Goal: Transaction & Acquisition: Purchase product/service

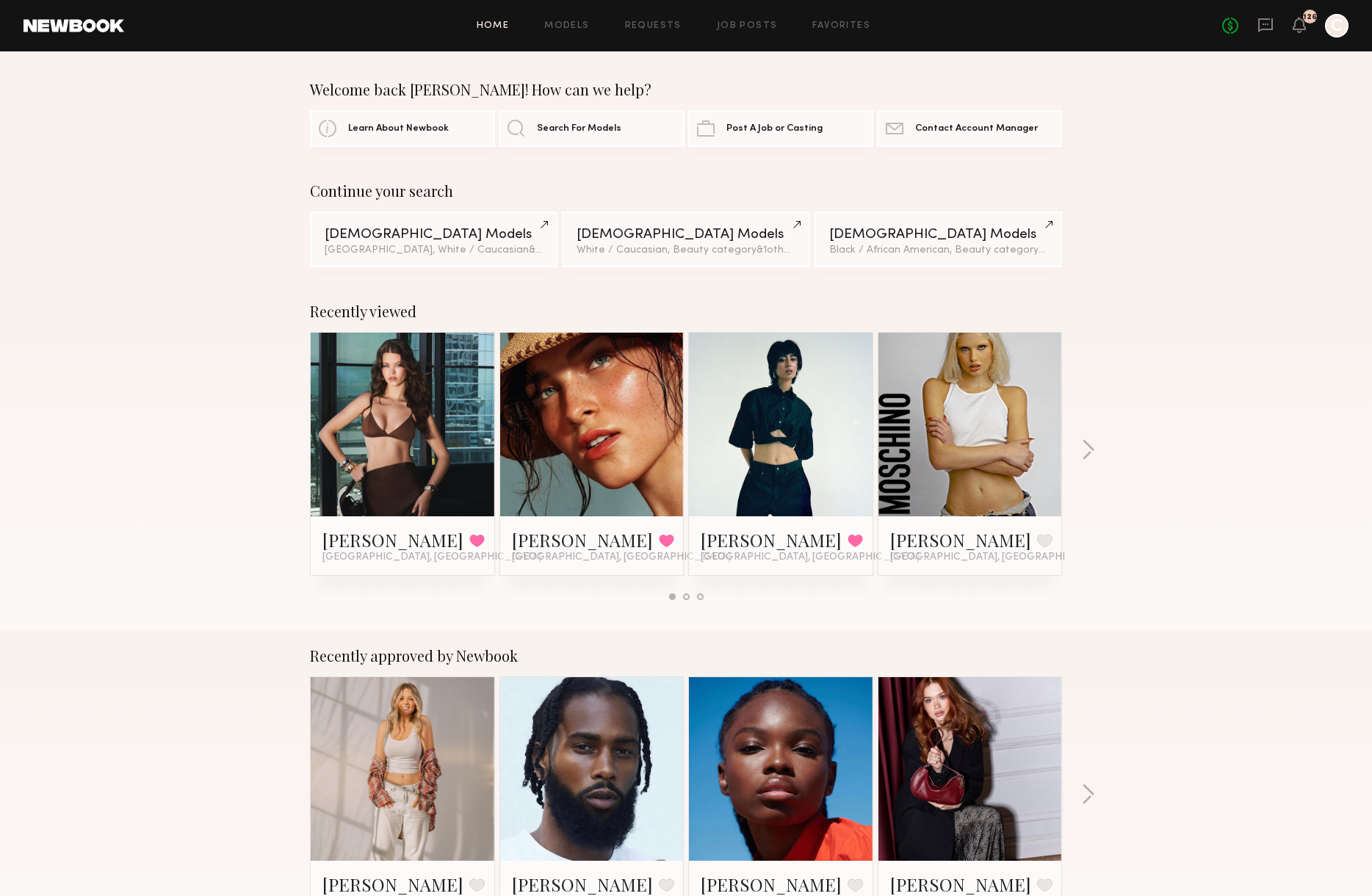
click at [456, 400] on div at bounding box center [402, 424] width 183 height 183
click at [456, 390] on div at bounding box center [402, 424] width 183 height 183
click at [377, 460] on link at bounding box center [402, 424] width 90 height 183
click at [596, 124] on span "Search For Models" at bounding box center [578, 128] width 85 height 10
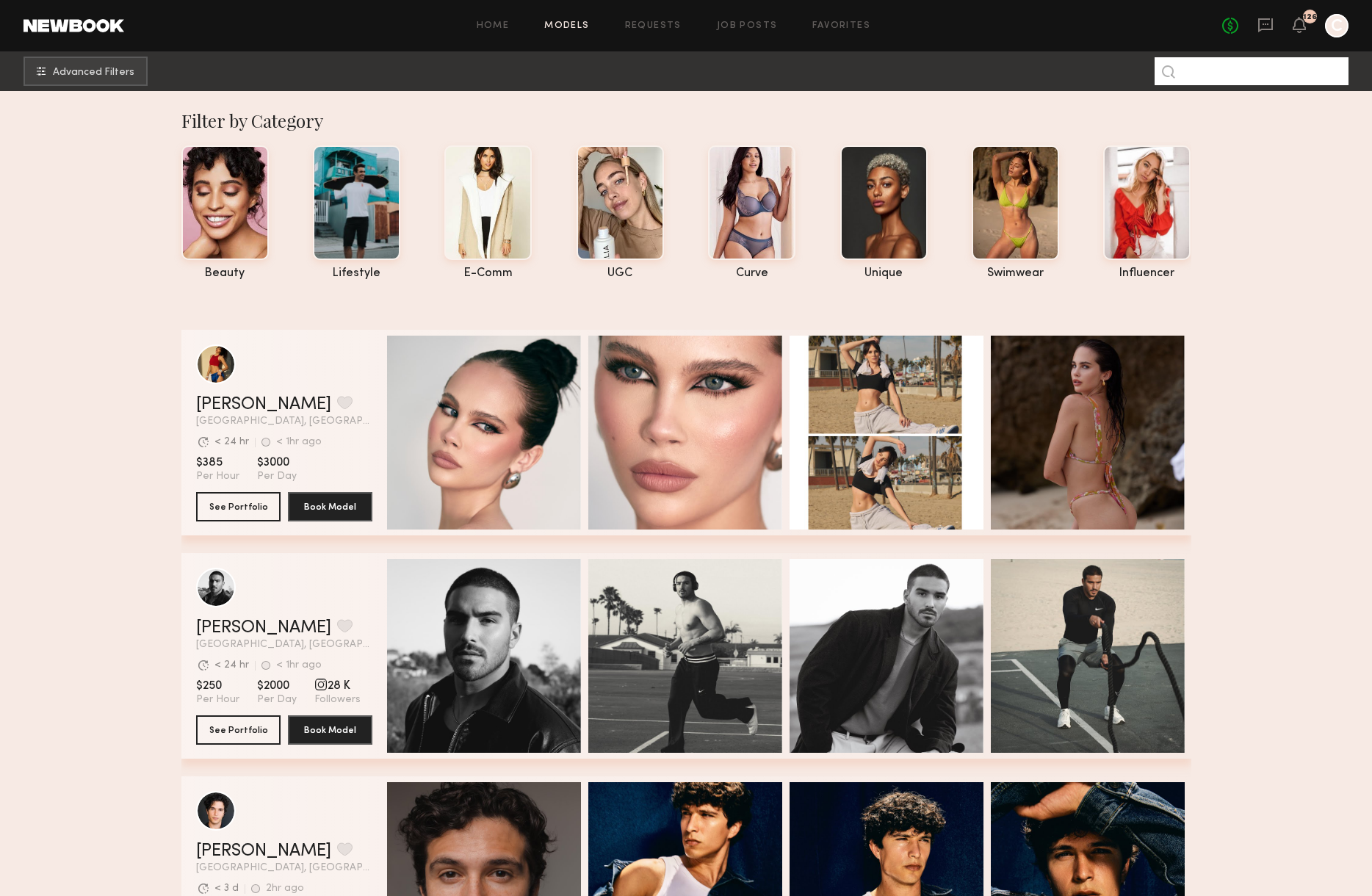
click at [1299, 77] on input at bounding box center [1252, 70] width 194 height 28
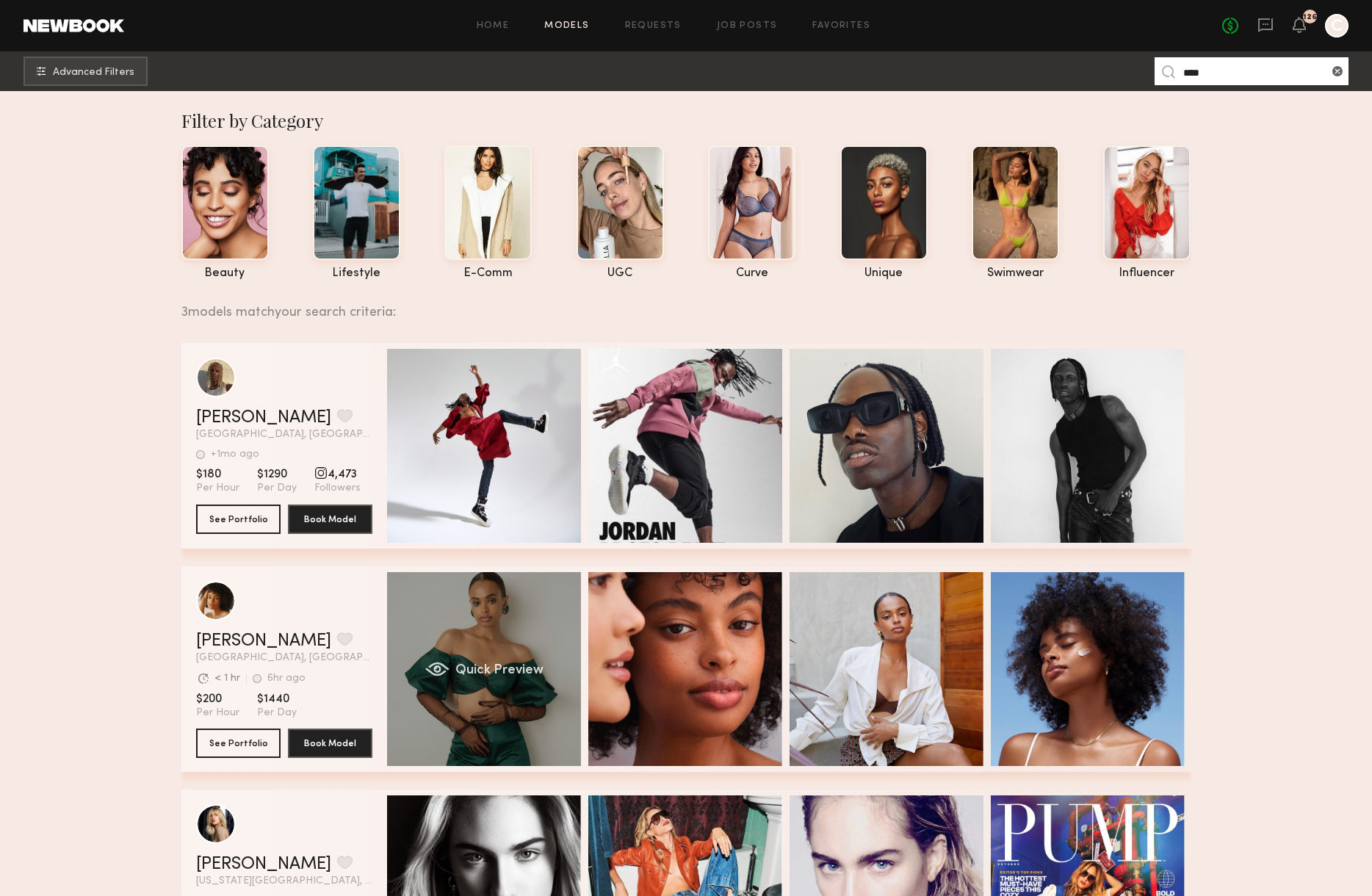
type input "****"
click at [455, 609] on div "Quick Preview" at bounding box center [484, 669] width 194 height 194
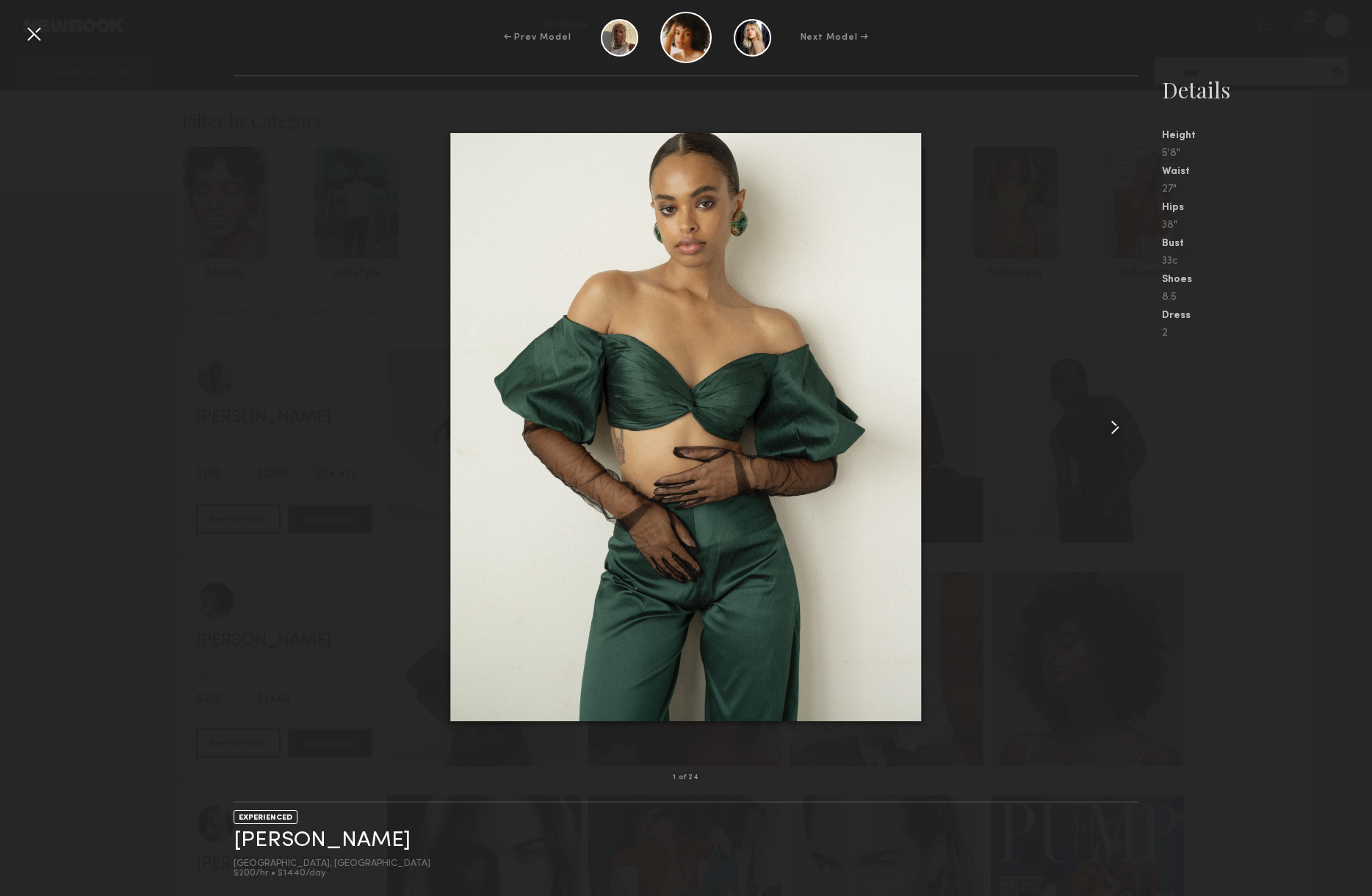
click at [1118, 430] on common-icon at bounding box center [1115, 427] width 23 height 23
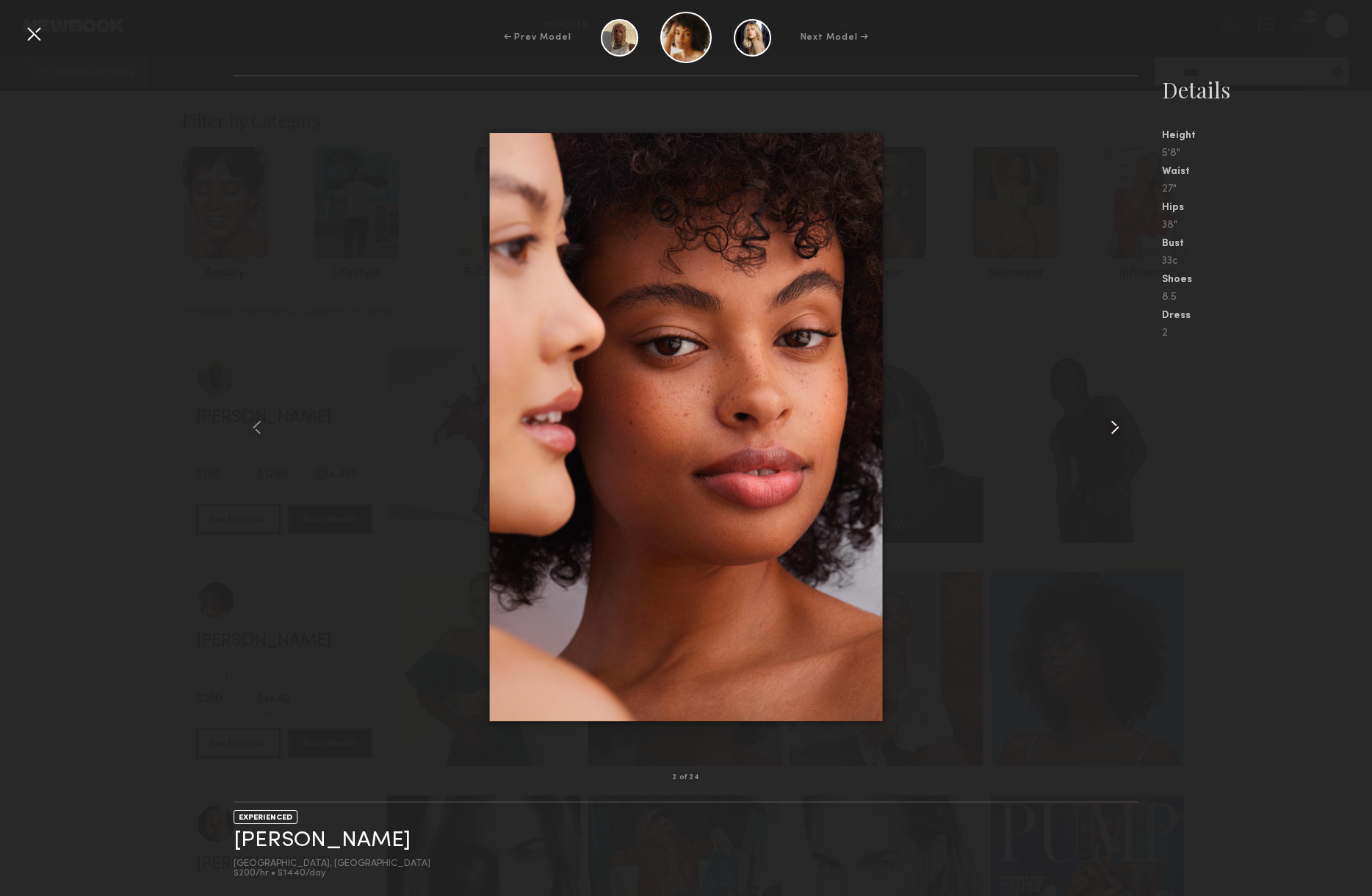
click at [1118, 430] on common-icon at bounding box center [1115, 427] width 23 height 23
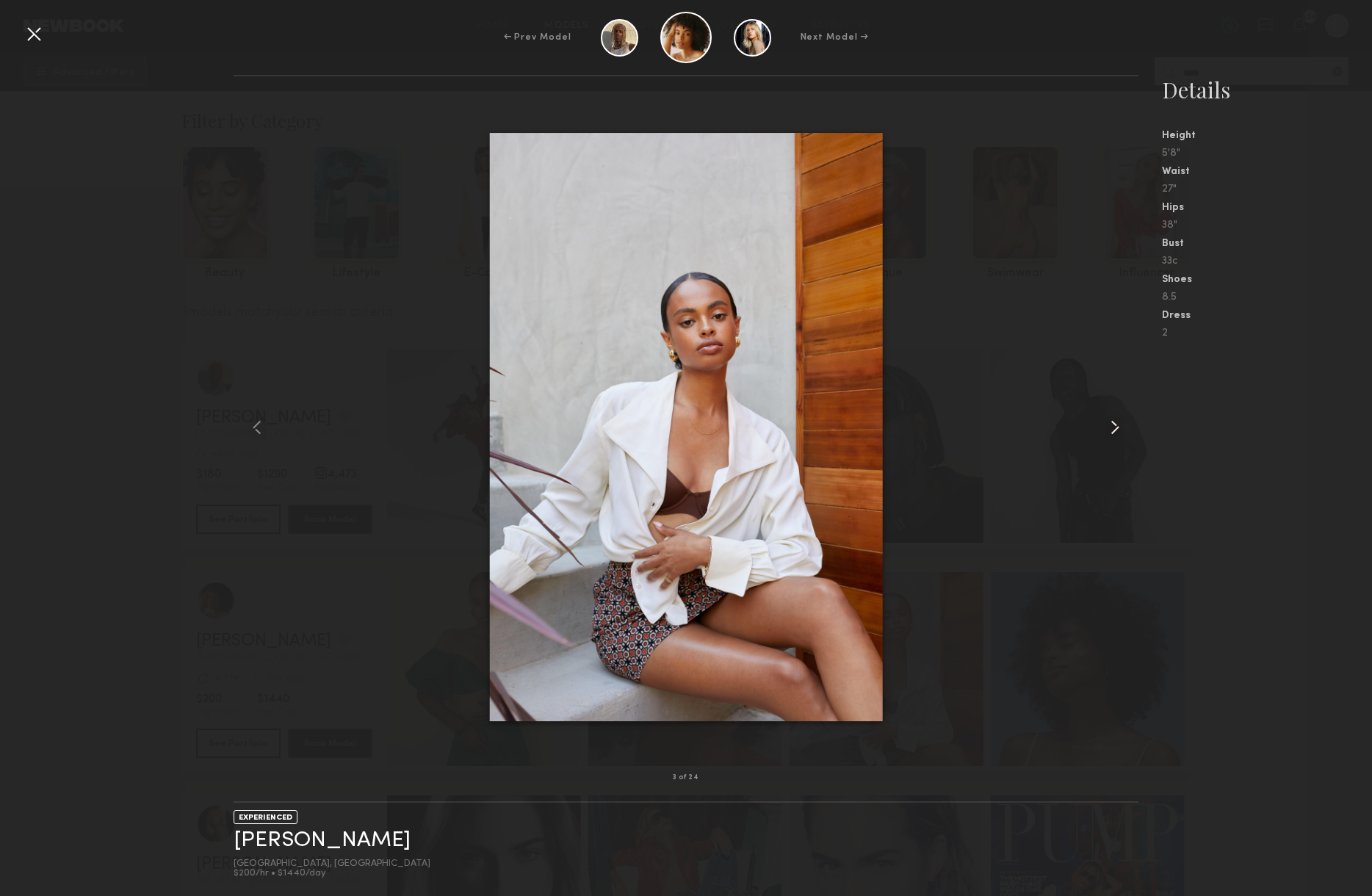
click at [1118, 430] on common-icon at bounding box center [1115, 427] width 23 height 23
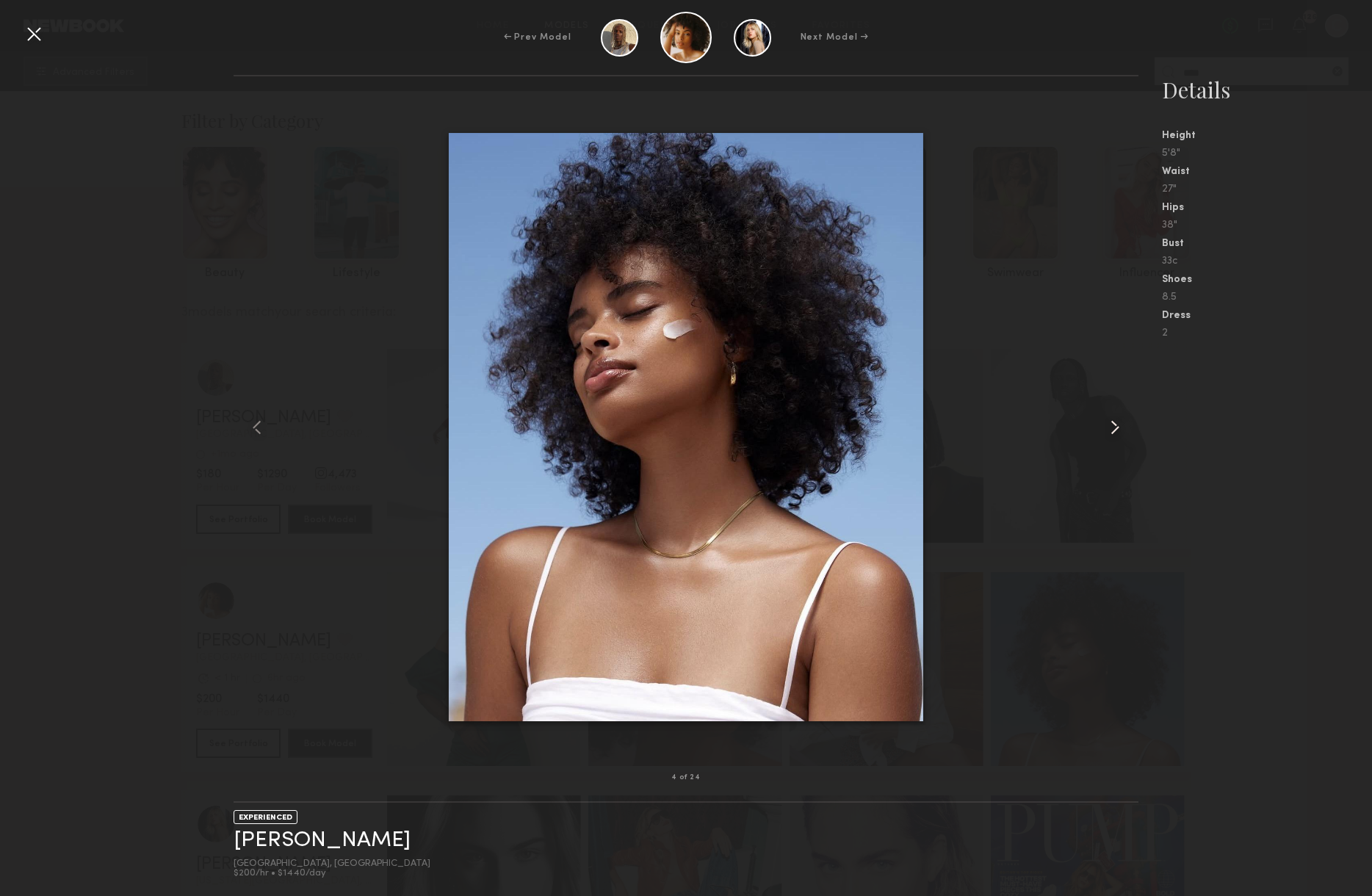
click at [1118, 430] on common-icon at bounding box center [1115, 427] width 23 height 23
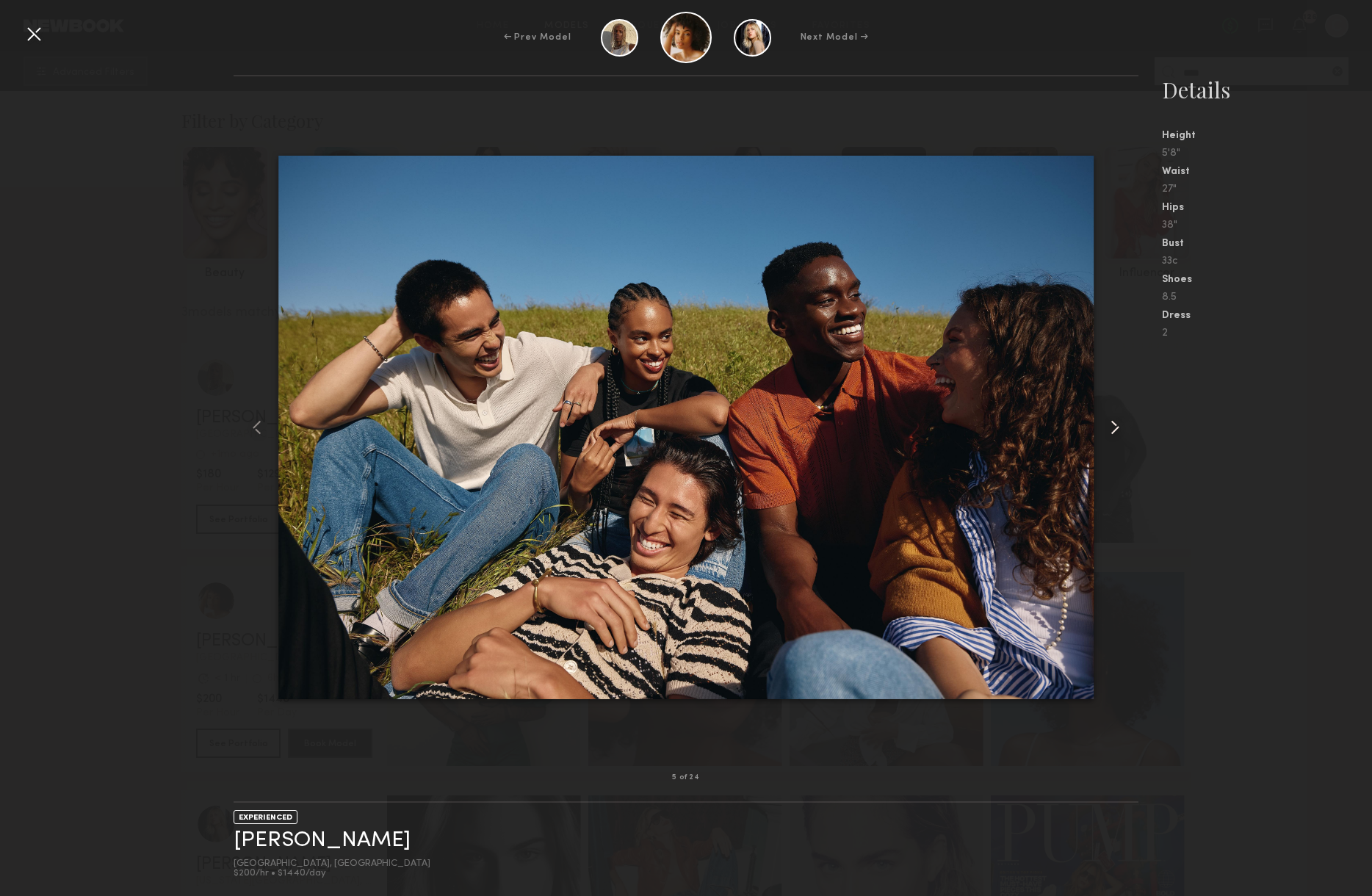
click at [1118, 430] on common-icon at bounding box center [1115, 427] width 23 height 23
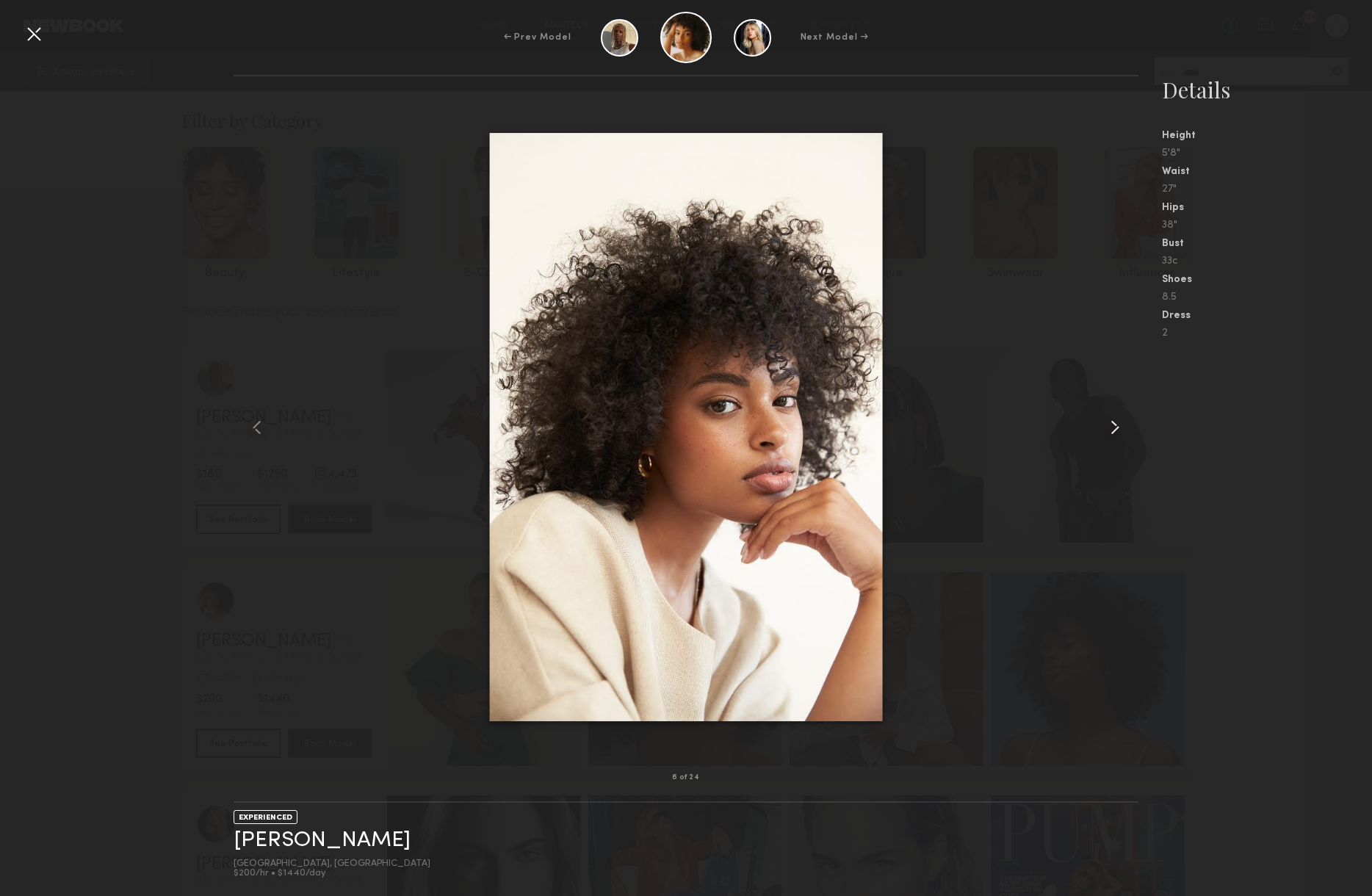
click at [1118, 430] on common-icon at bounding box center [1115, 427] width 23 height 23
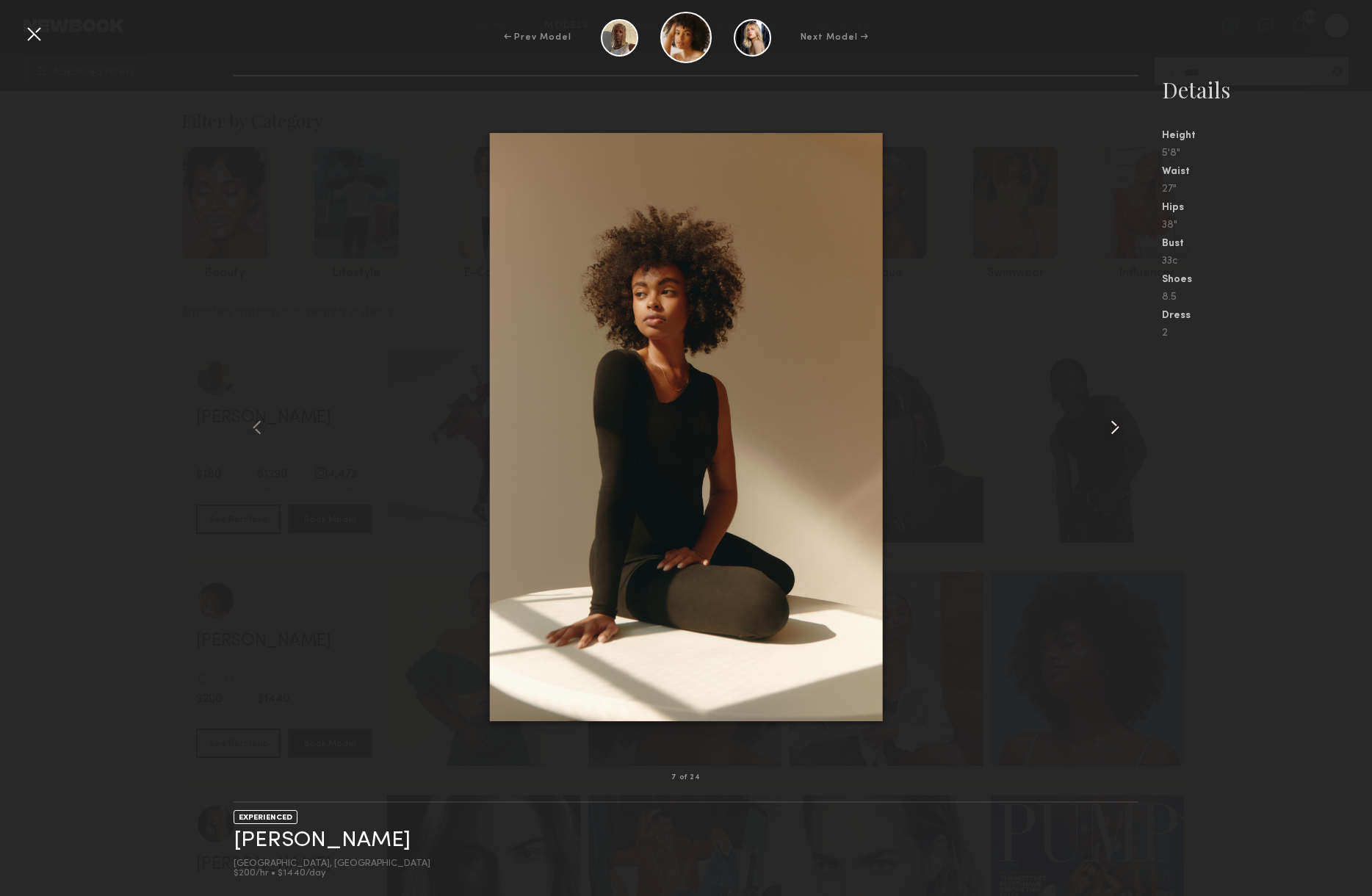
click at [1118, 430] on common-icon at bounding box center [1115, 427] width 23 height 23
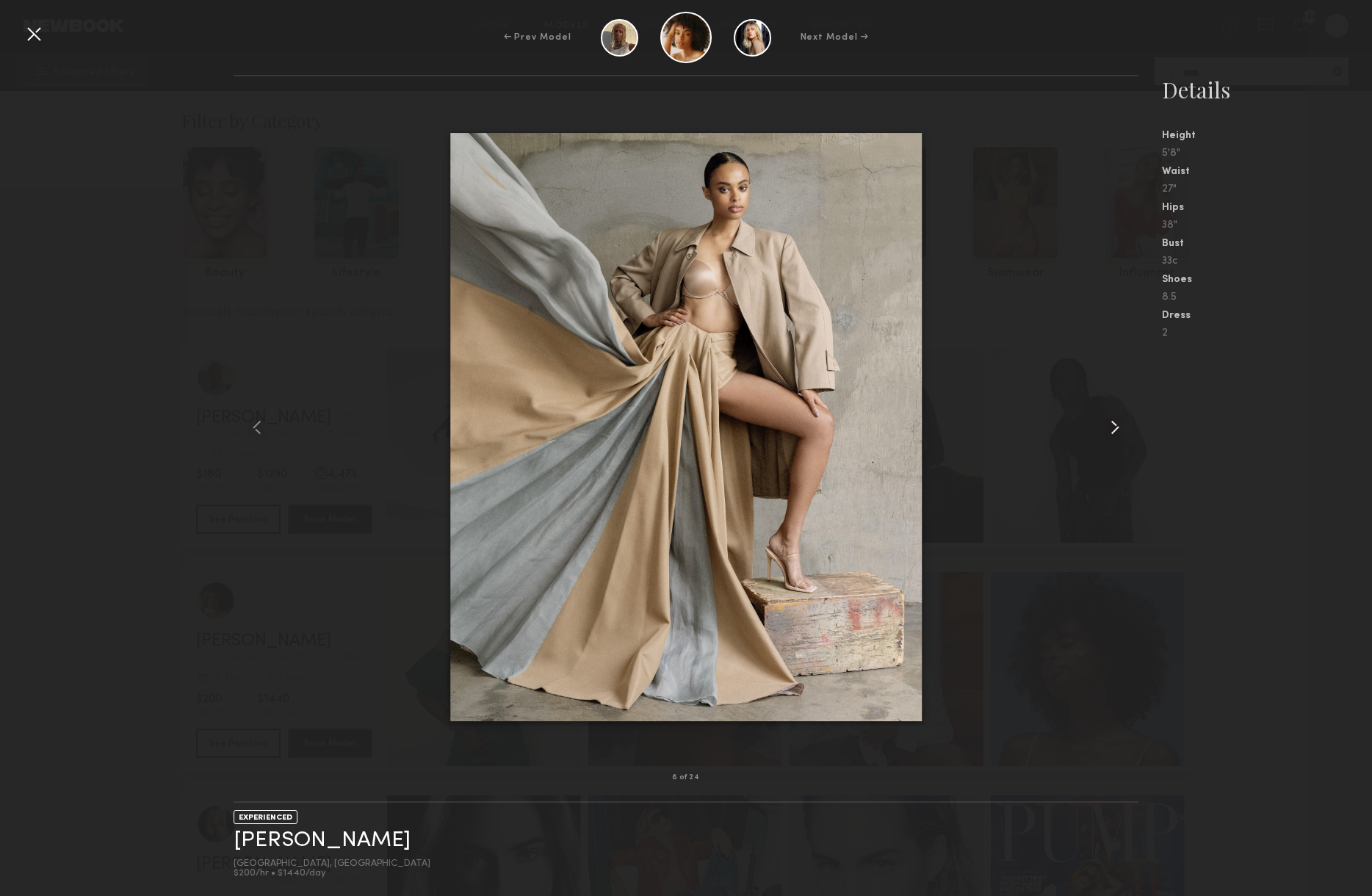
click at [1118, 431] on common-icon at bounding box center [1115, 427] width 23 height 23
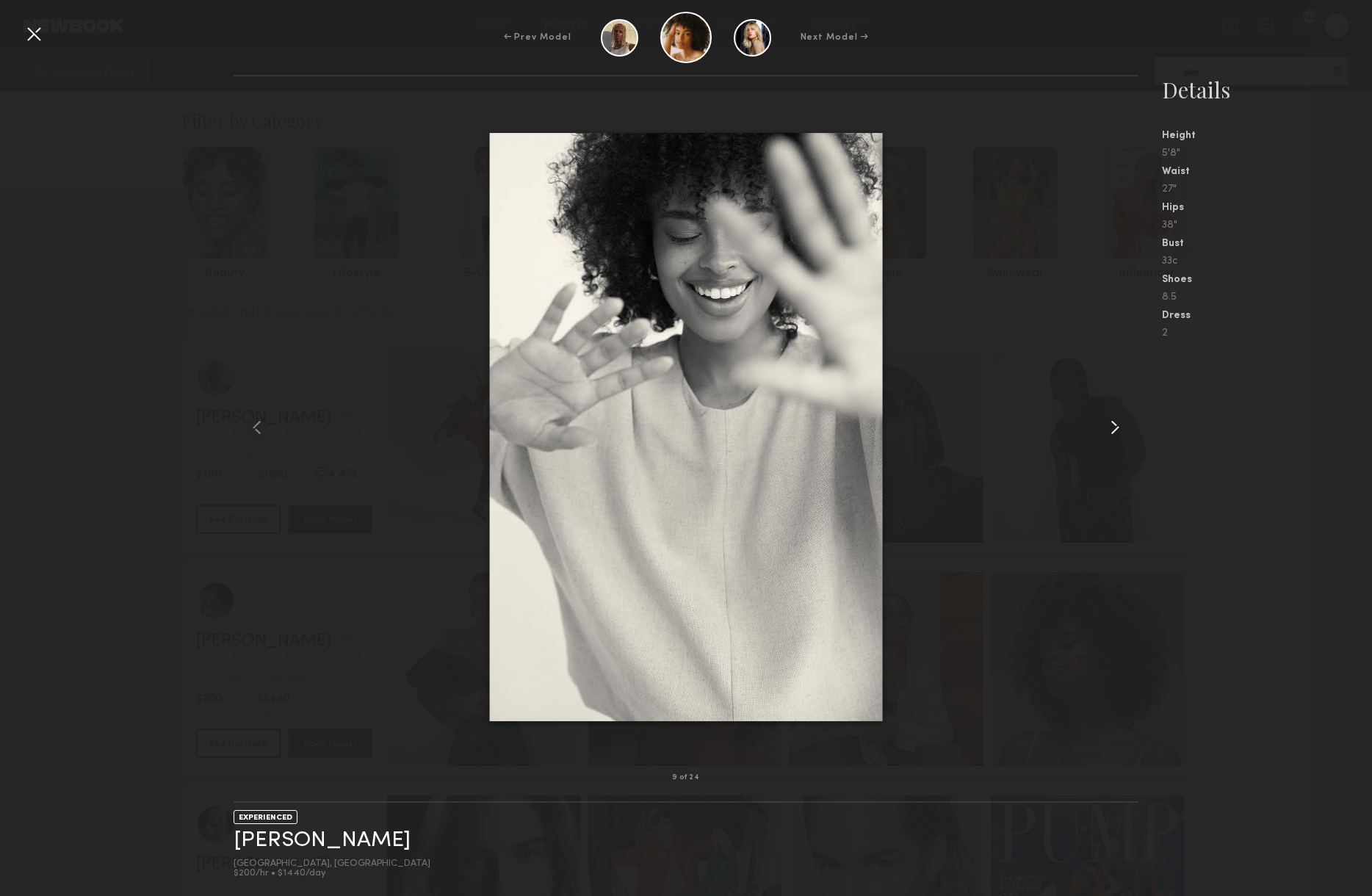
click at [1118, 431] on common-icon at bounding box center [1115, 427] width 23 height 23
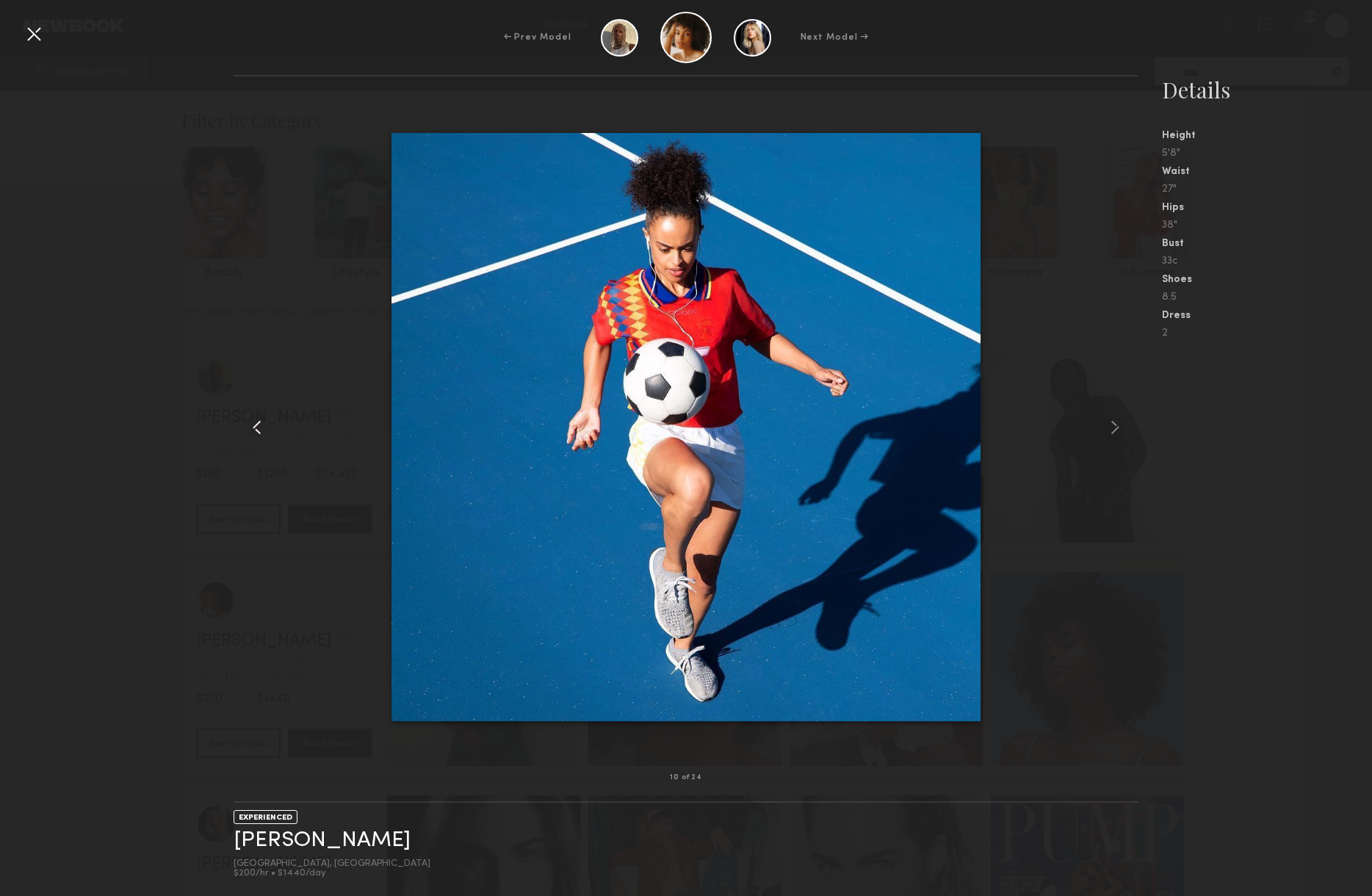
click at [267, 427] on common-icon at bounding box center [257, 427] width 23 height 23
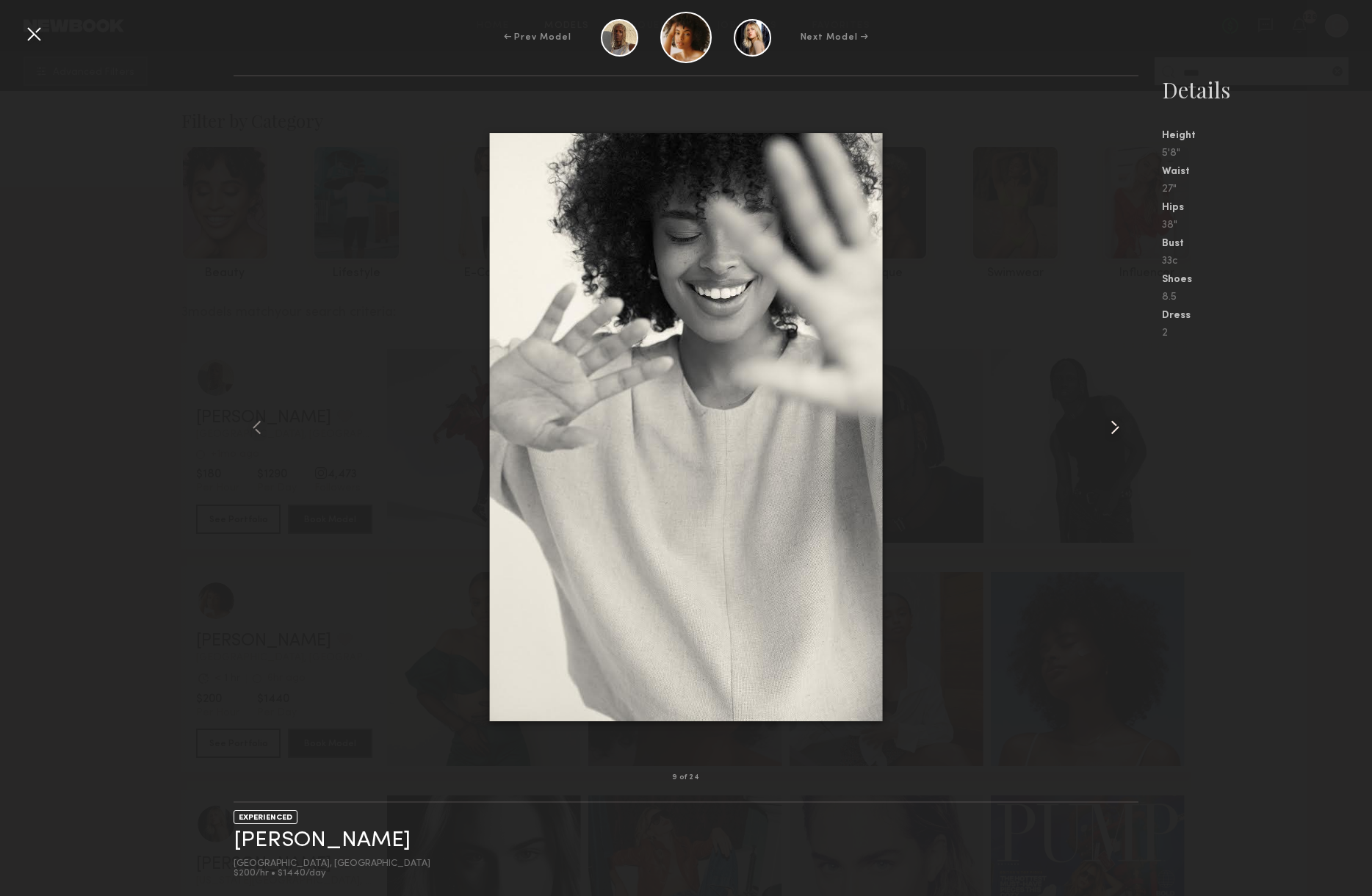
click at [1115, 428] on common-icon at bounding box center [1115, 427] width 23 height 23
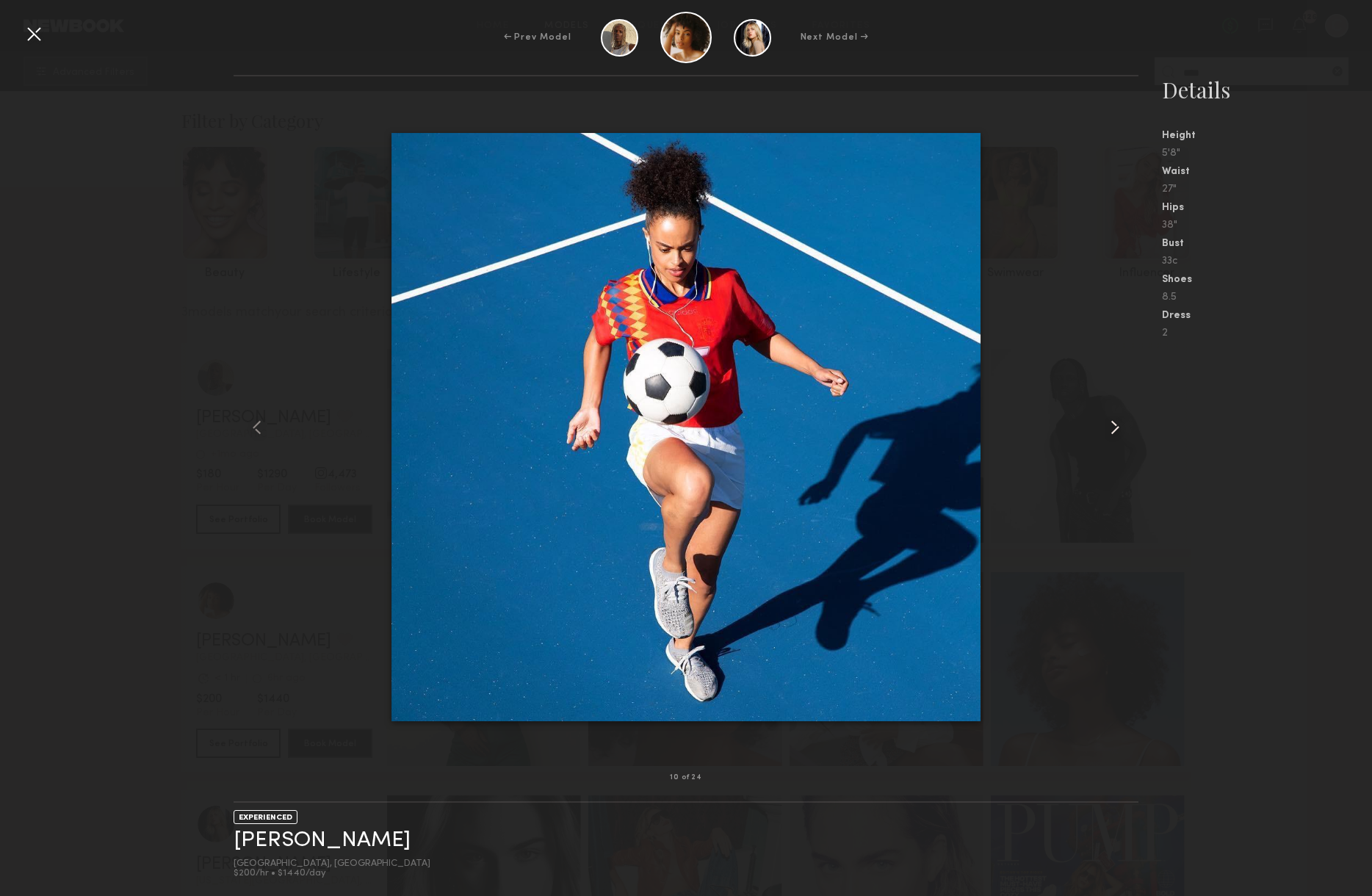
click at [1115, 428] on common-icon at bounding box center [1115, 427] width 23 height 23
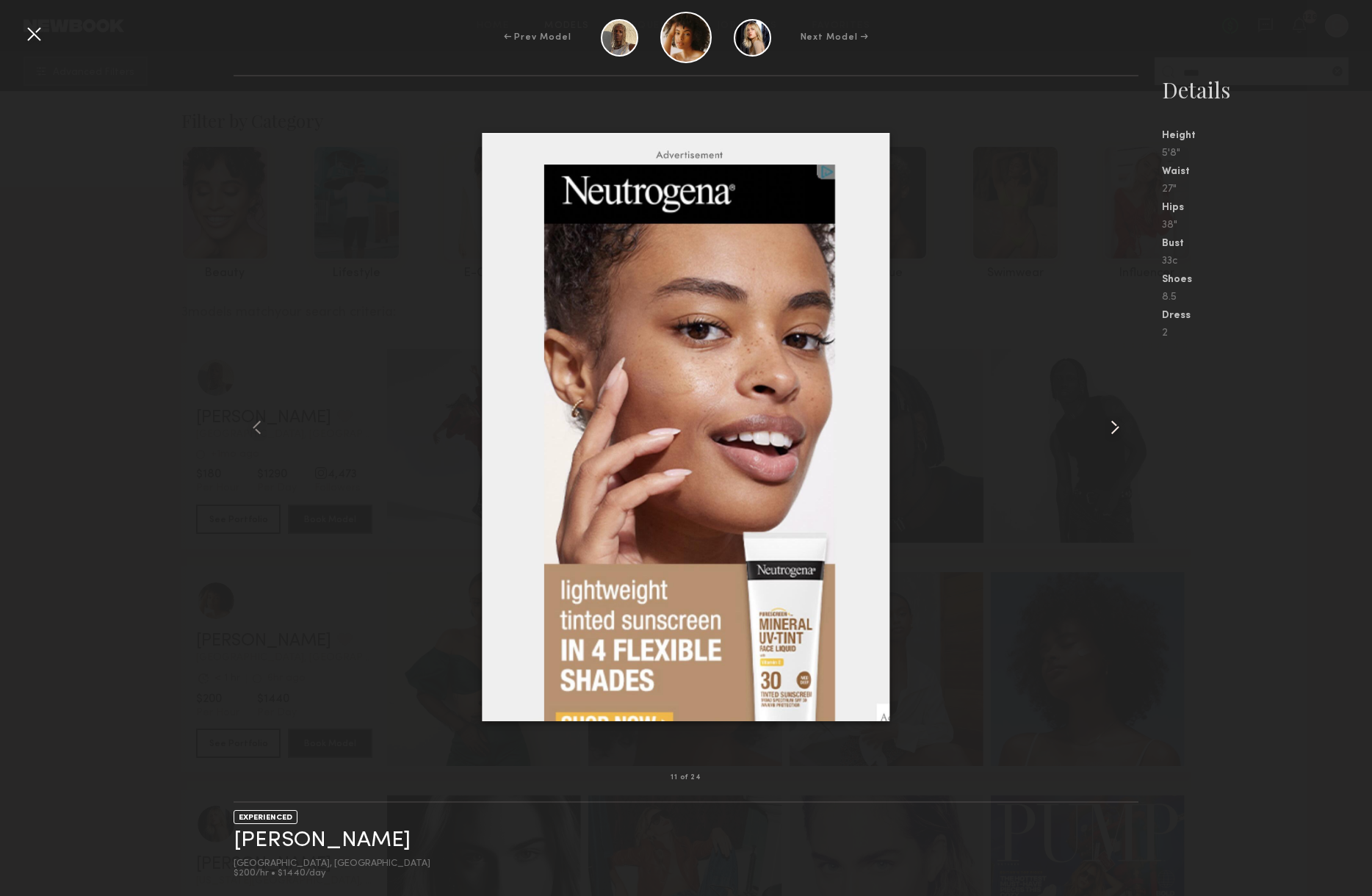
click at [1115, 428] on common-icon at bounding box center [1115, 427] width 23 height 23
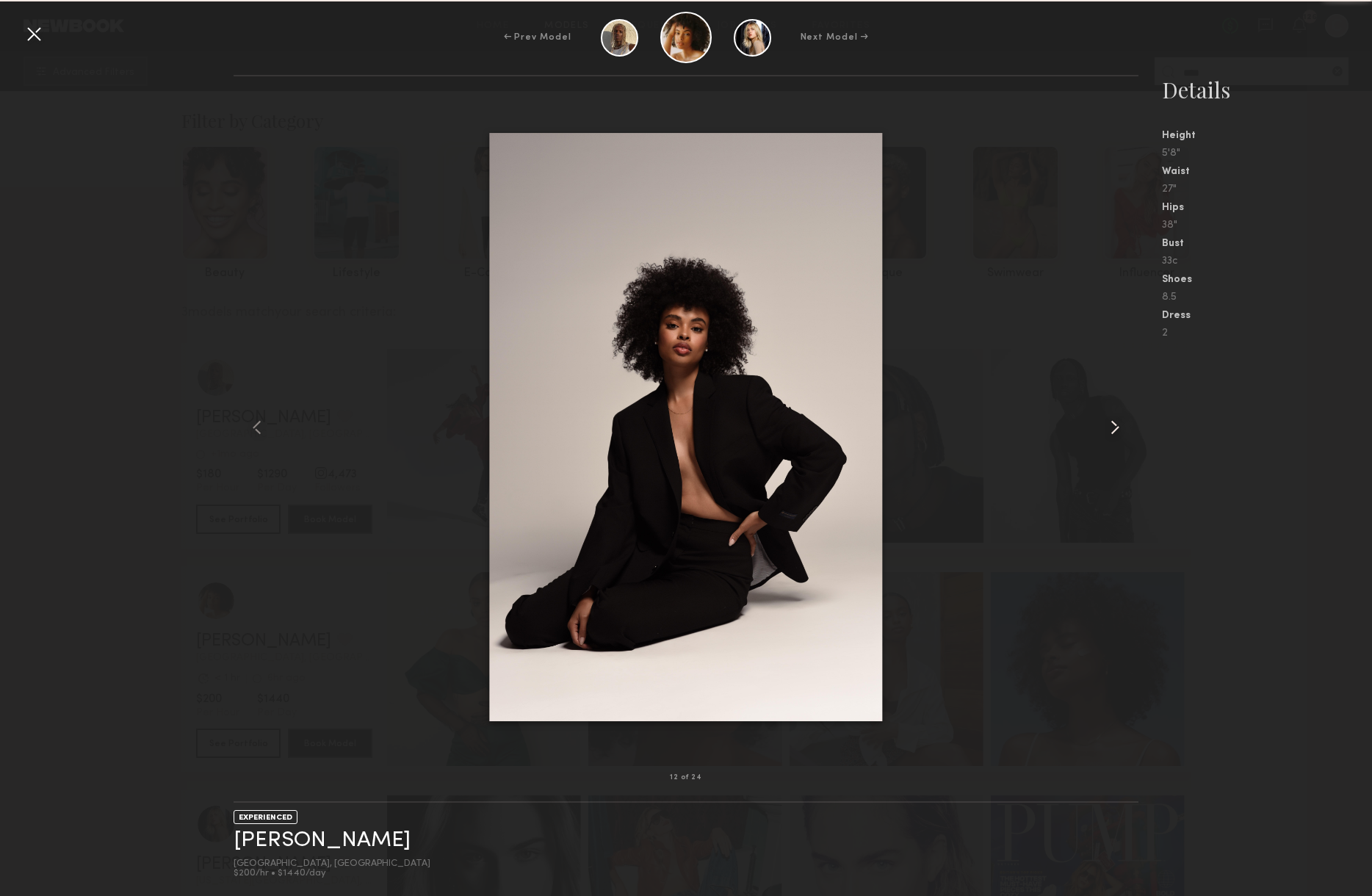
click at [1115, 428] on common-icon at bounding box center [1115, 427] width 23 height 23
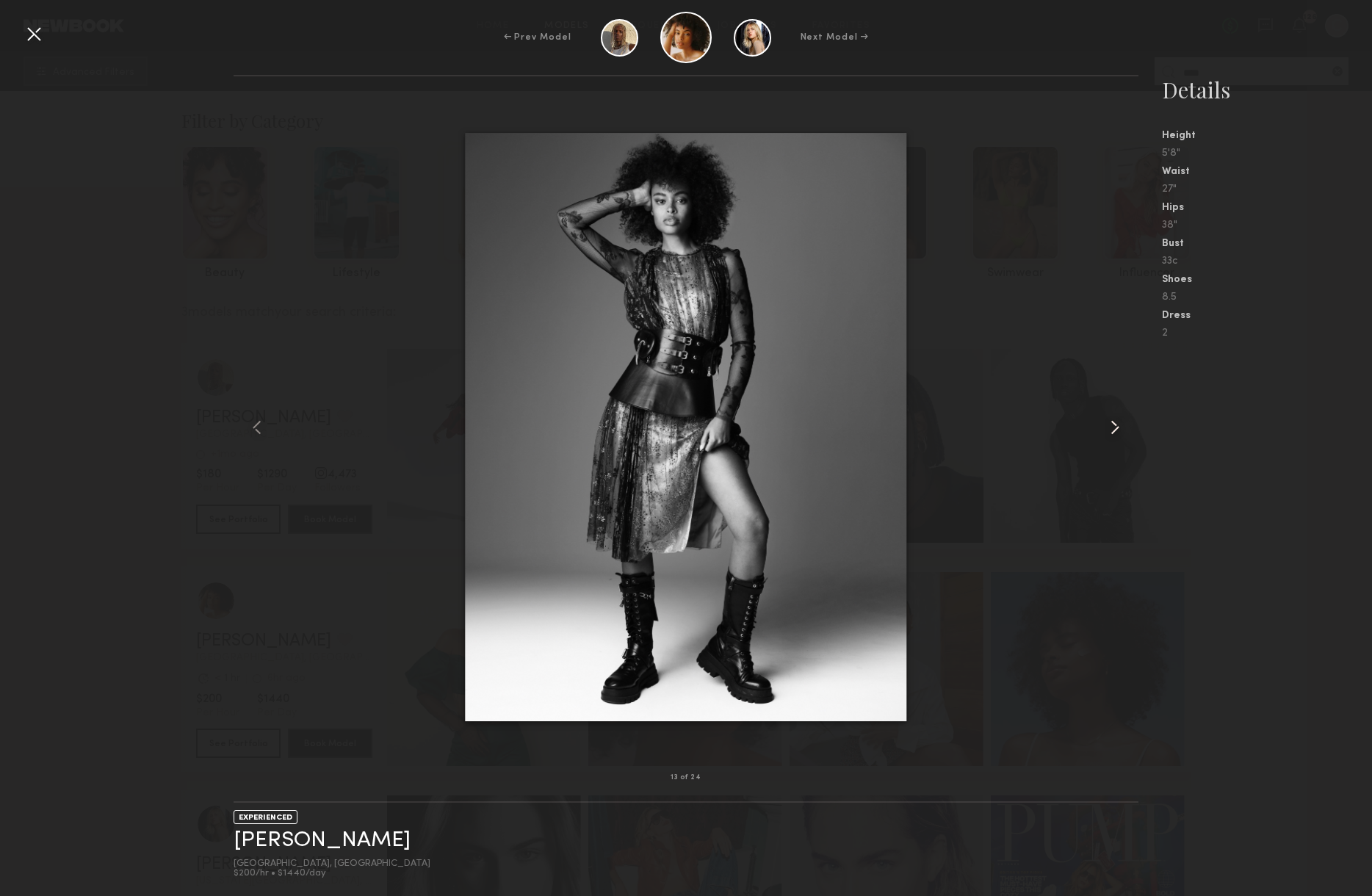
click at [1115, 428] on common-icon at bounding box center [1115, 427] width 23 height 23
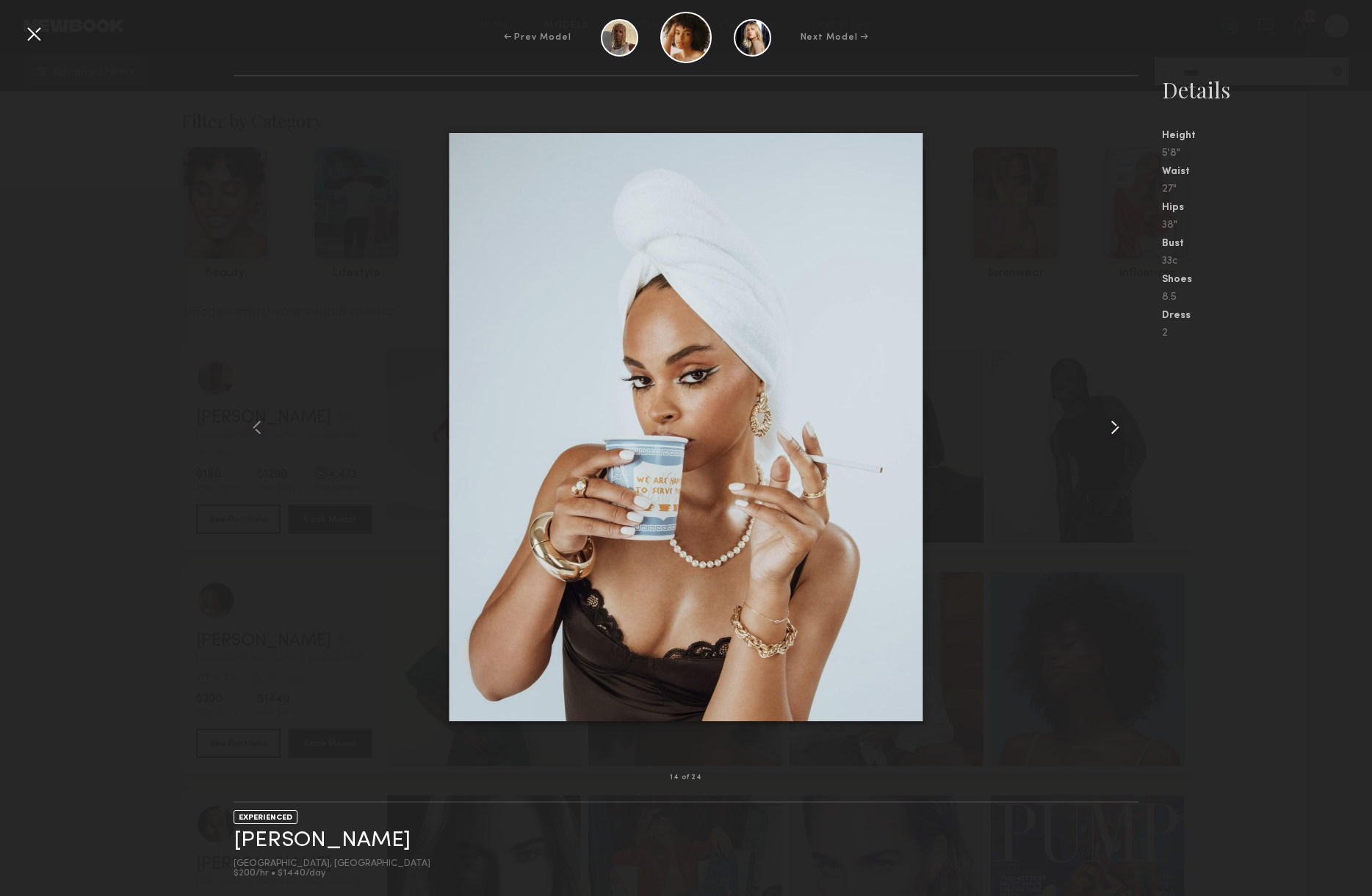
click at [1115, 428] on common-icon at bounding box center [1115, 427] width 23 height 23
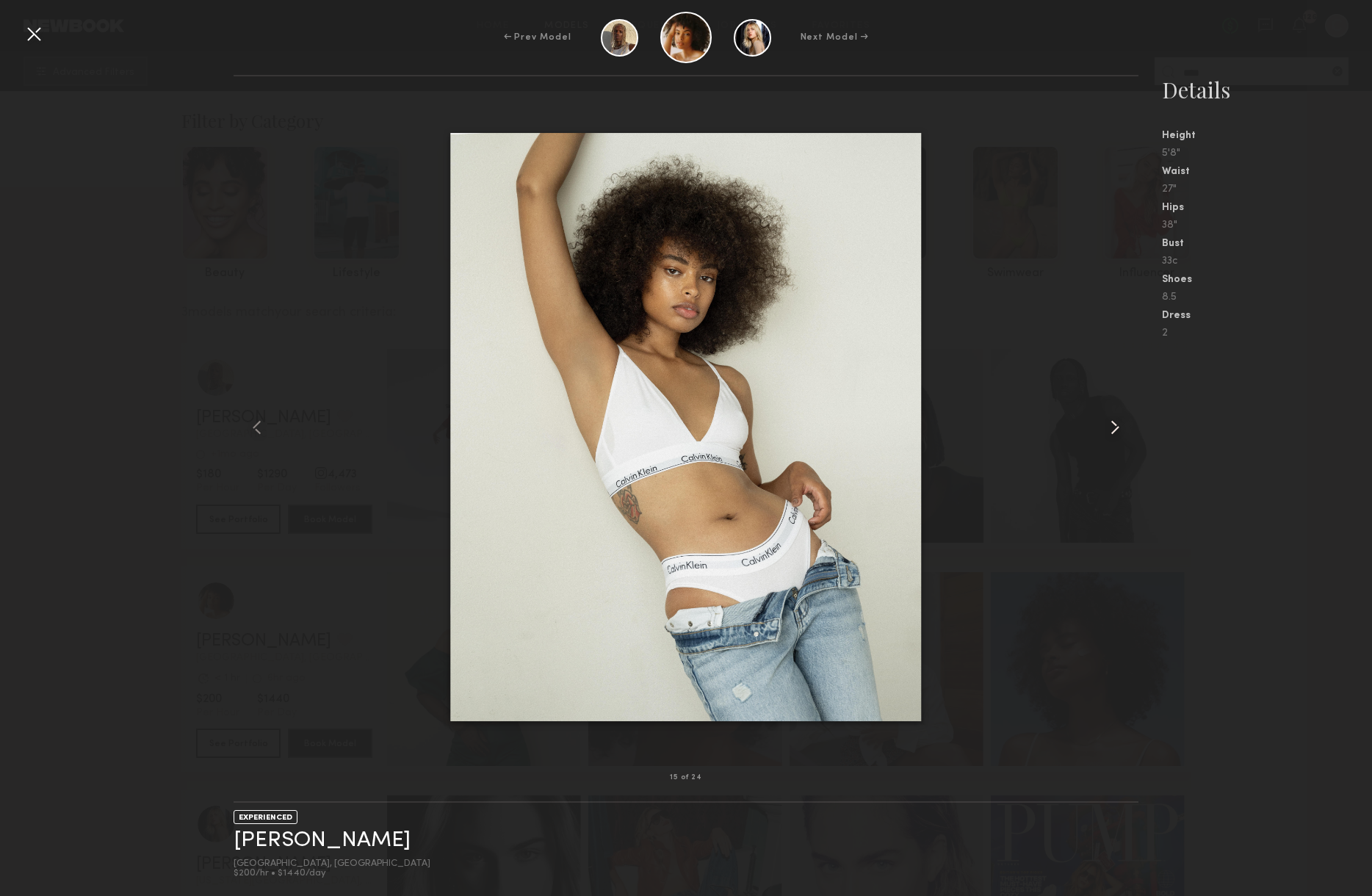
click at [1115, 428] on common-icon at bounding box center [1115, 427] width 23 height 23
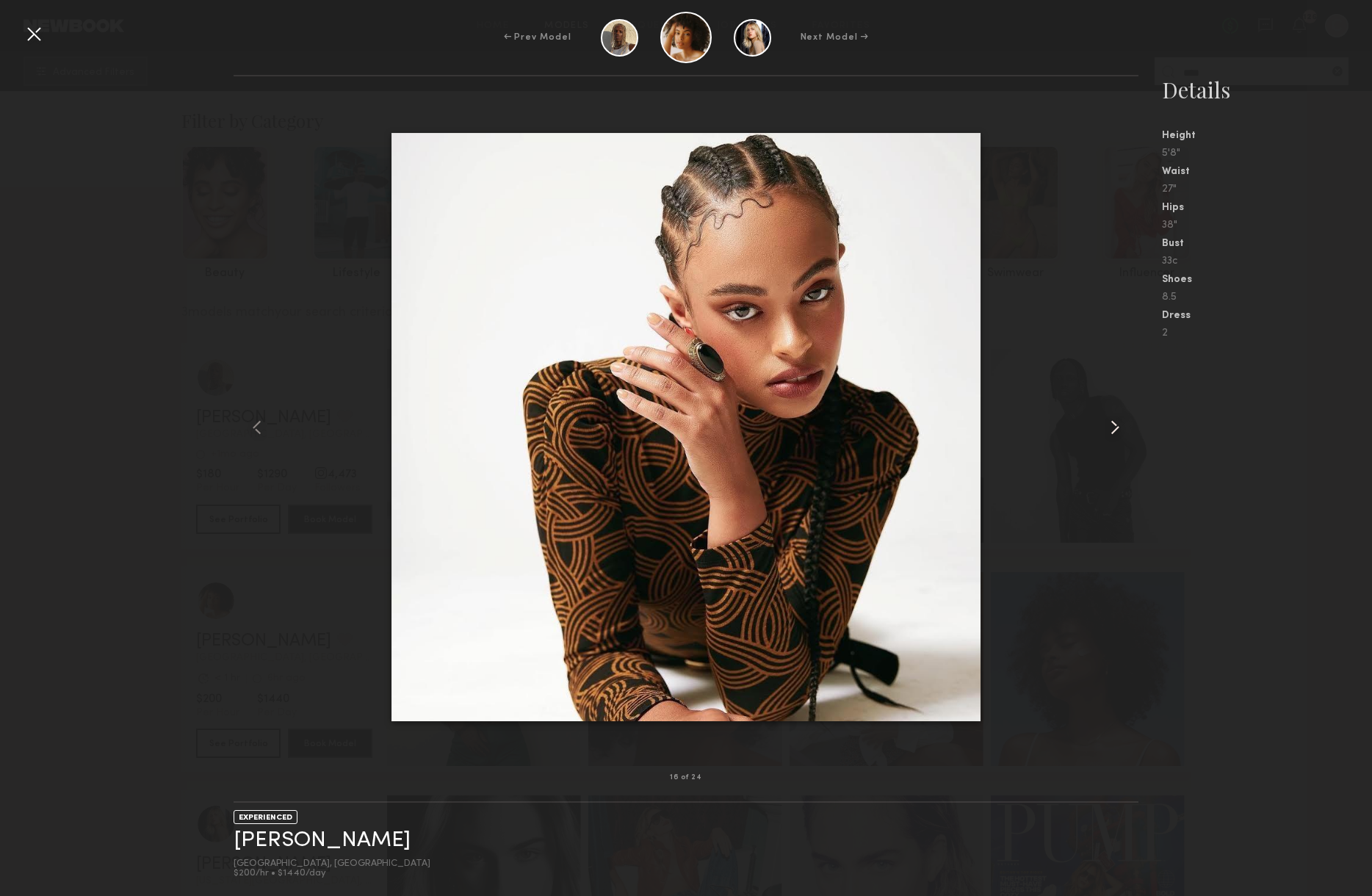
click at [1115, 428] on common-icon at bounding box center [1115, 427] width 23 height 23
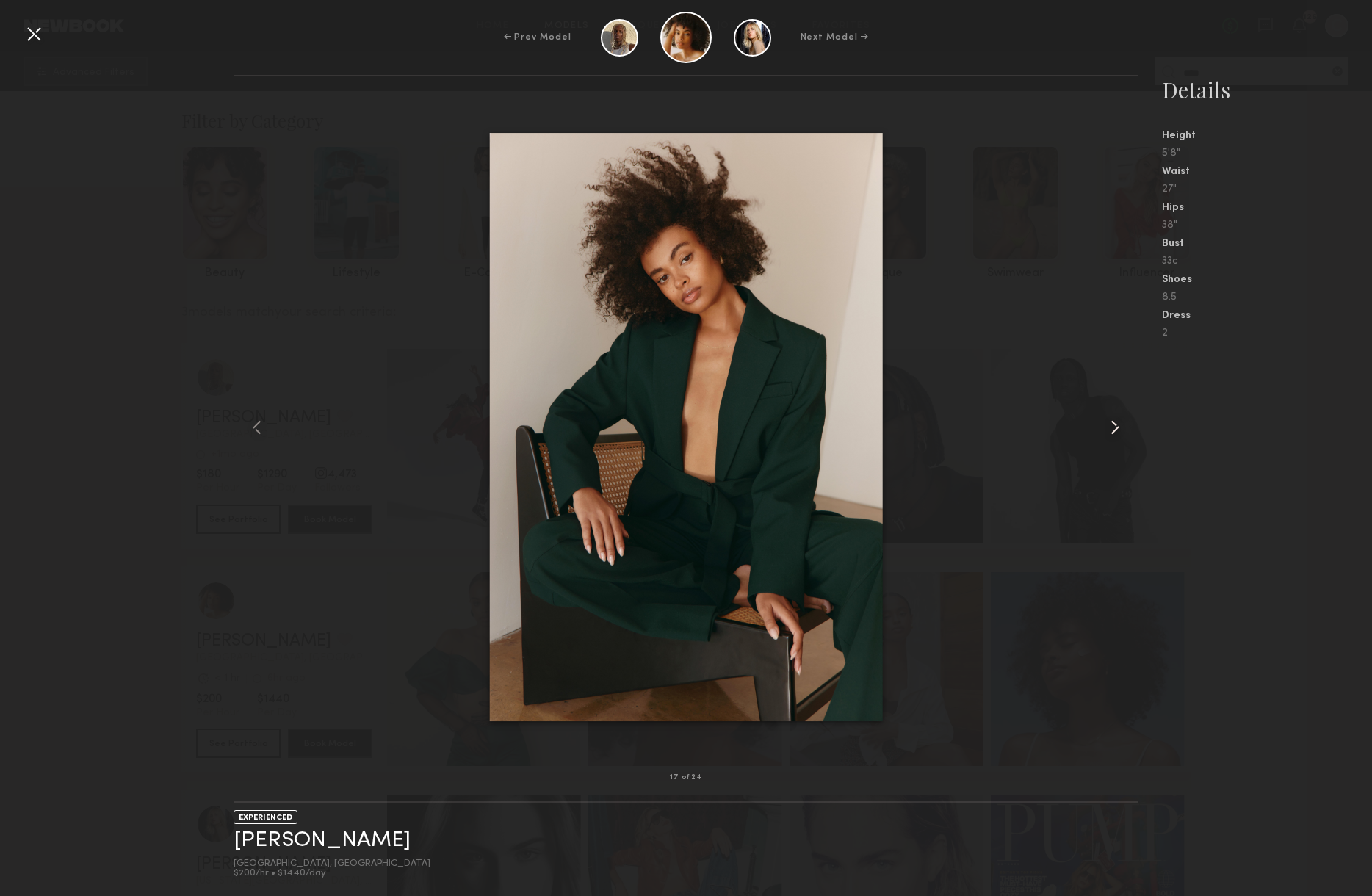
click at [1115, 428] on common-icon at bounding box center [1115, 427] width 23 height 23
